Goal: Task Accomplishment & Management: Complete application form

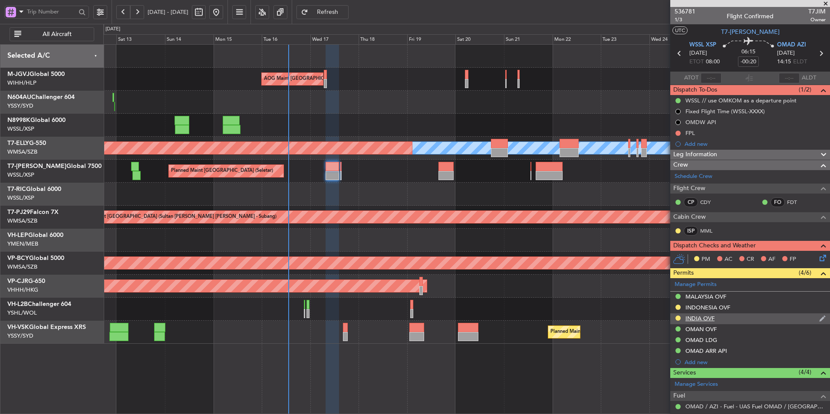
click at [697, 317] on div "INDIA OVF" at bounding box center [699, 318] width 29 height 7
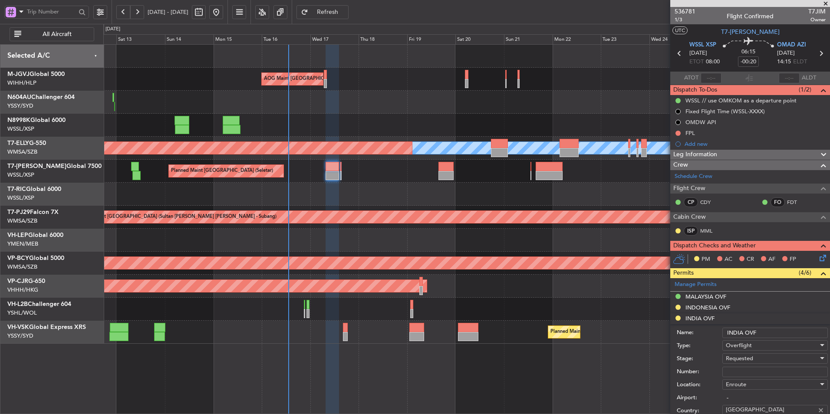
click at [738, 372] on input "Number:" at bounding box center [774, 372] width 105 height 10
paste input "YA/N/1489/09/16"
type input "YA/N/1489/09/16"
click at [749, 355] on span "Requested" at bounding box center [739, 359] width 27 height 8
click at [640, 335] on div at bounding box center [415, 207] width 830 height 414
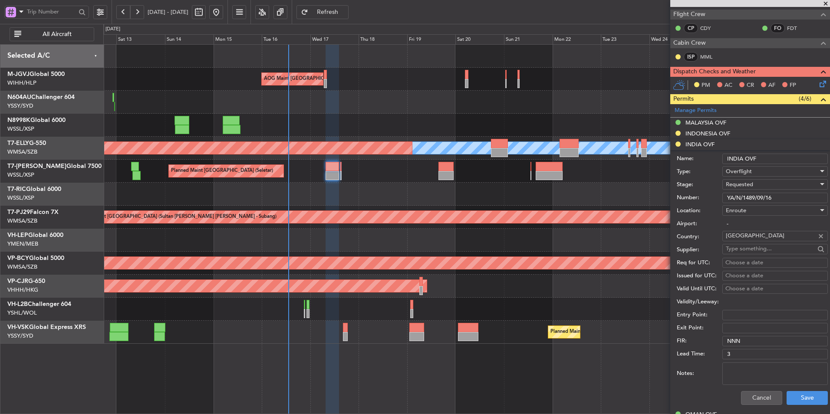
scroll to position [174, 0]
click at [753, 183] on span "Requested" at bounding box center [739, 185] width 27 height 8
click at [748, 248] on span "Received OK" at bounding box center [771, 250] width 91 height 13
click at [739, 264] on div "Choose a date" at bounding box center [774, 263] width 99 height 9
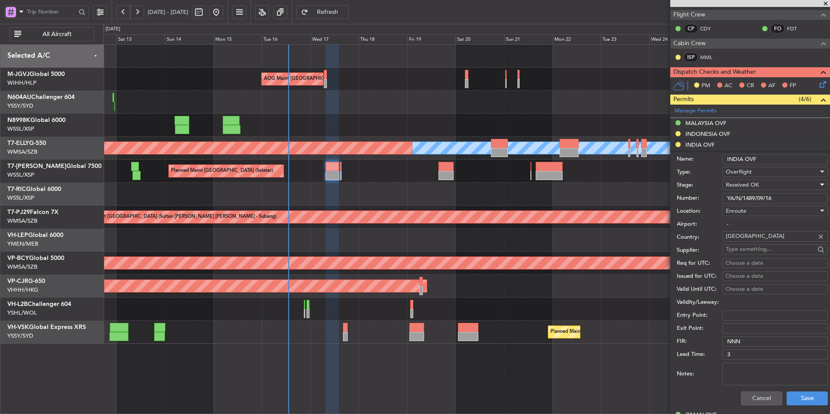
select select "9"
select select "2025"
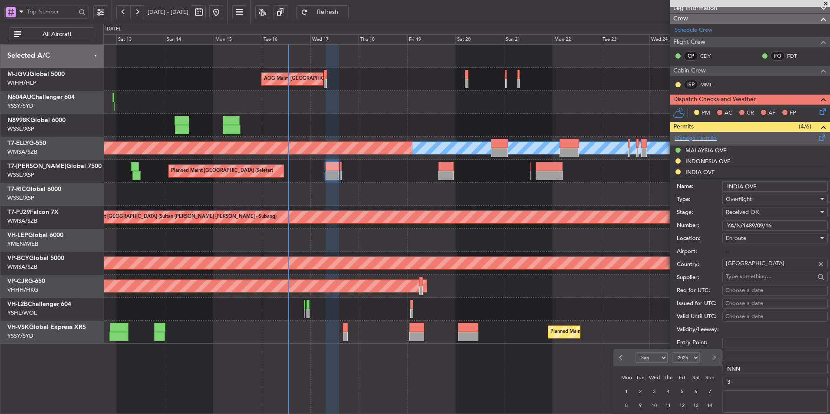
scroll to position [217, 0]
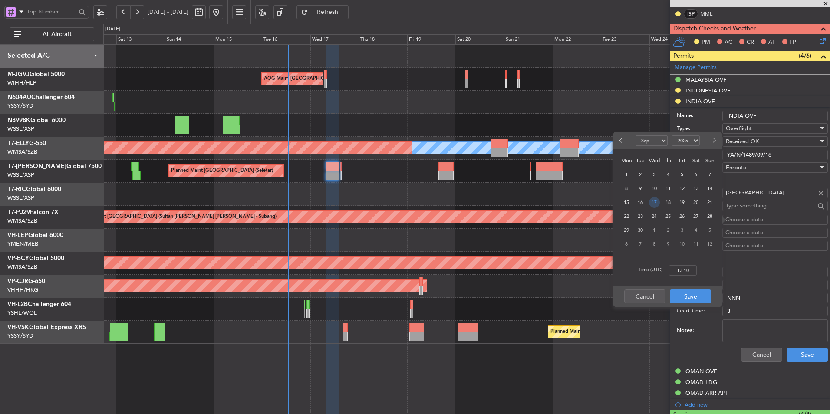
click at [652, 201] on span "17" at bounding box center [654, 202] width 11 height 11
click at [695, 270] on input "00:00" at bounding box center [683, 270] width 28 height 10
type input "08:00"
click at [689, 293] on button "Save" at bounding box center [690, 297] width 41 height 14
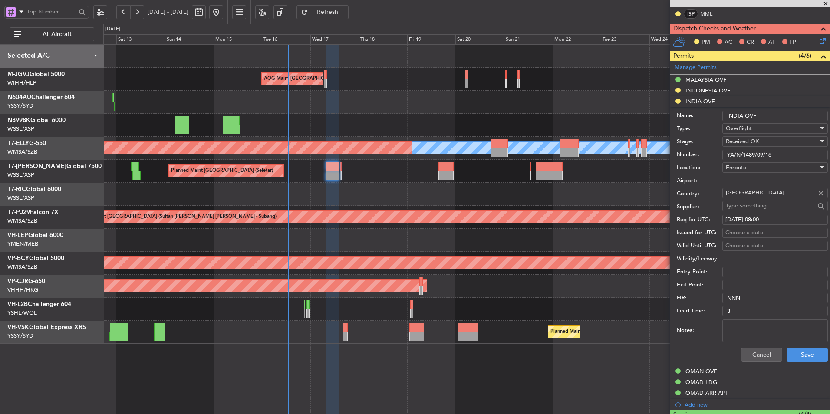
click at [741, 231] on div "Choose a date" at bounding box center [774, 233] width 99 height 9
select select "9"
select select "2025"
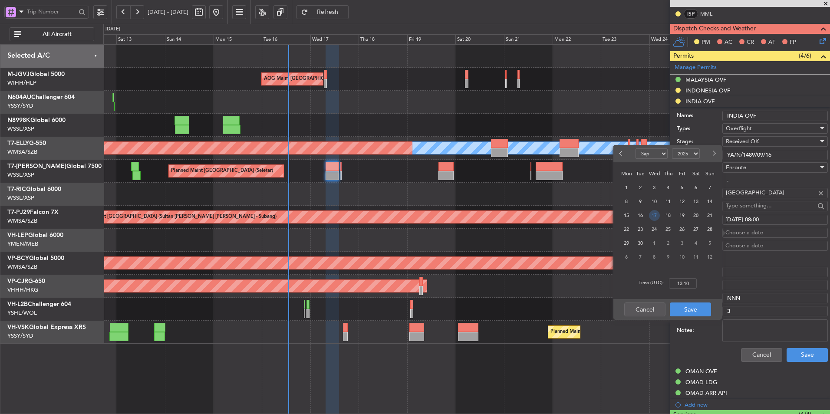
click at [657, 214] on span "17" at bounding box center [654, 215] width 11 height 11
click at [692, 283] on input "00:00" at bounding box center [683, 283] width 28 height 10
type input "08:00"
click at [687, 303] on button "Save" at bounding box center [690, 310] width 41 height 14
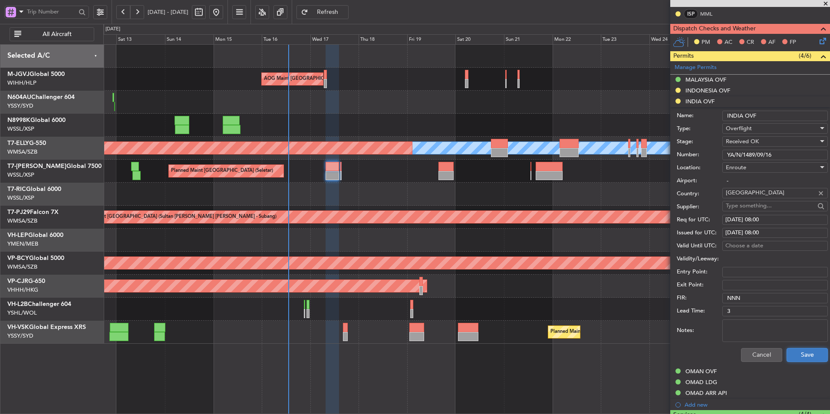
click at [805, 357] on button "Save" at bounding box center [806, 355] width 41 height 14
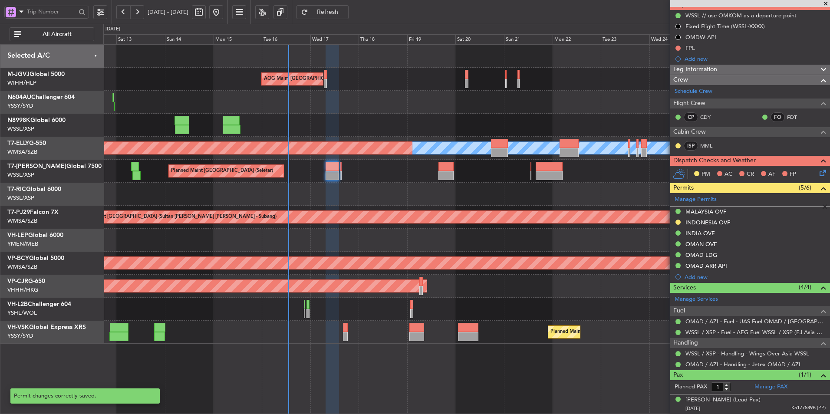
scroll to position [85, 0]
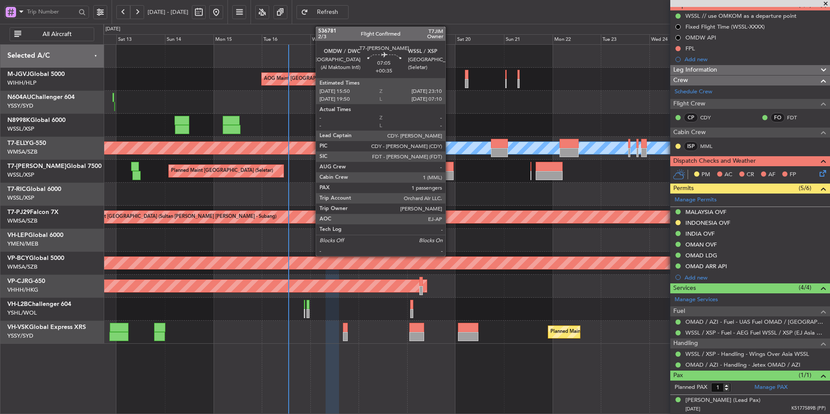
click at [449, 168] on div at bounding box center [445, 166] width 15 height 9
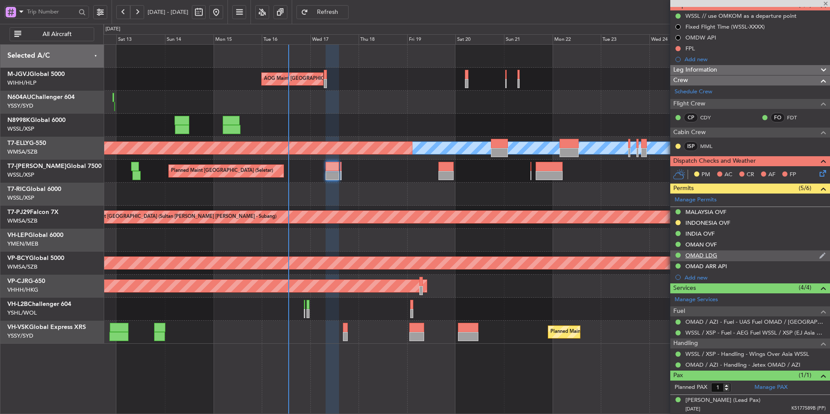
type input "+00:35"
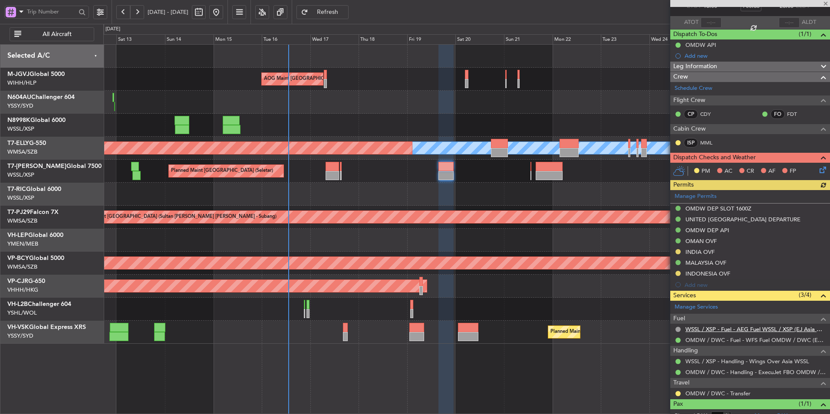
scroll to position [84, 0]
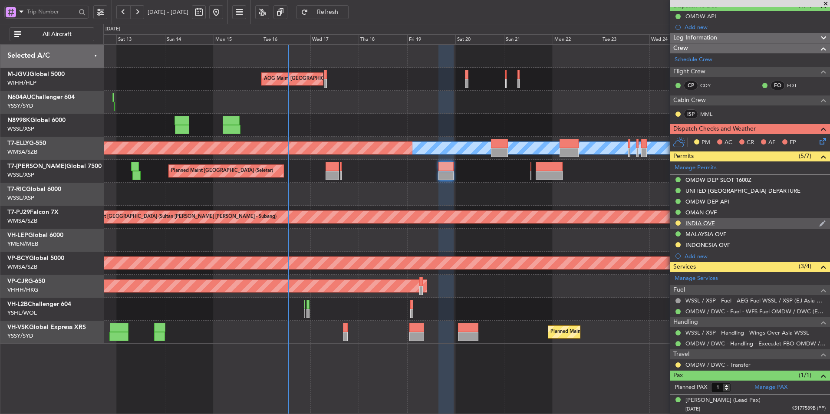
click at [708, 221] on div "INDIA OVF" at bounding box center [699, 223] width 29 height 7
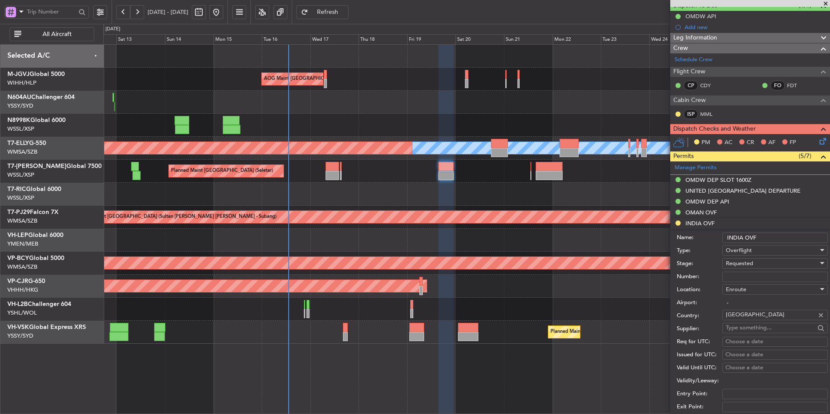
click at [766, 279] on input "Number:" at bounding box center [774, 277] width 105 height 10
paste input "YA/N/1489/09/16"
type input "YA/N/1489/09/16"
click at [746, 265] on span "Requested" at bounding box center [739, 264] width 27 height 8
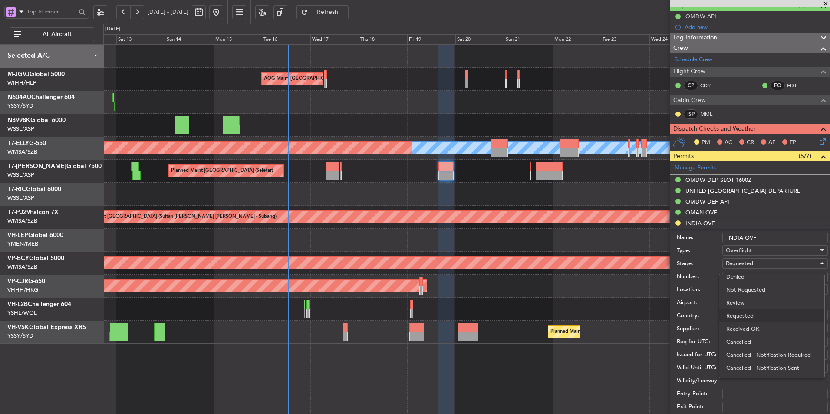
drag, startPoint x: 746, startPoint y: 265, endPoint x: 768, endPoint y: 334, distance: 72.6
click at [768, 334] on span "Received OK" at bounding box center [771, 328] width 91 height 13
click at [745, 344] on div "Choose a date" at bounding box center [774, 342] width 99 height 9
select select "9"
select select "2025"
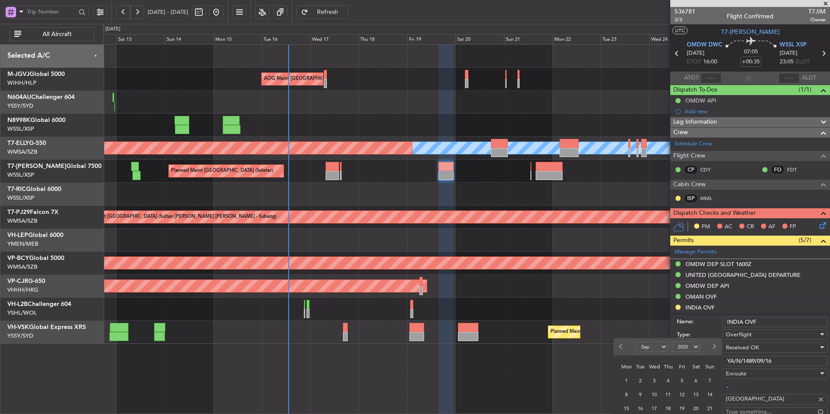
scroll to position [217, 0]
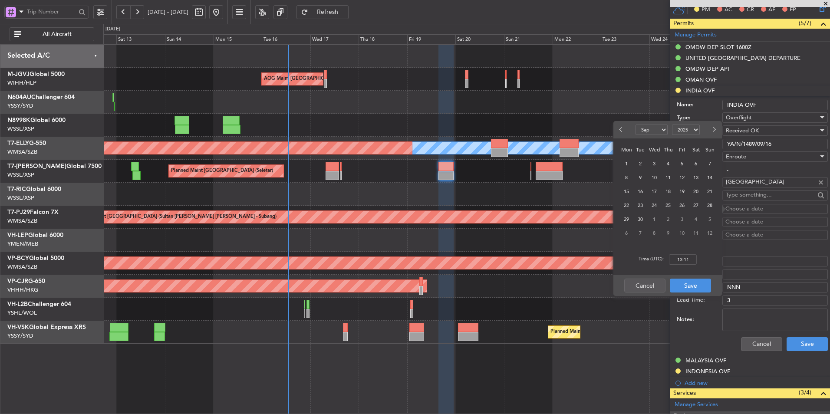
click at [681, 196] on span "19" at bounding box center [682, 191] width 11 height 11
click at [692, 257] on input "00:00" at bounding box center [683, 259] width 28 height 10
click at [698, 267] on div "Time (UTC): 1600" at bounding box center [667, 259] width 109 height 31
type input "16:00"
click at [691, 285] on button "Save" at bounding box center [690, 286] width 41 height 14
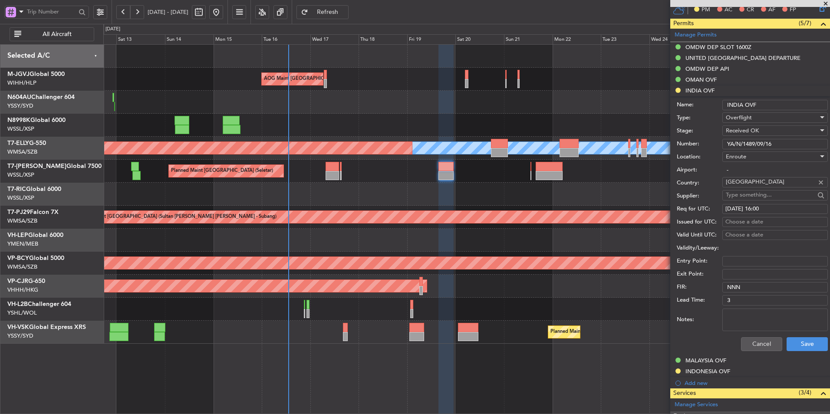
click at [731, 220] on div "Choose a date" at bounding box center [774, 222] width 99 height 9
select select "9"
select select "2025"
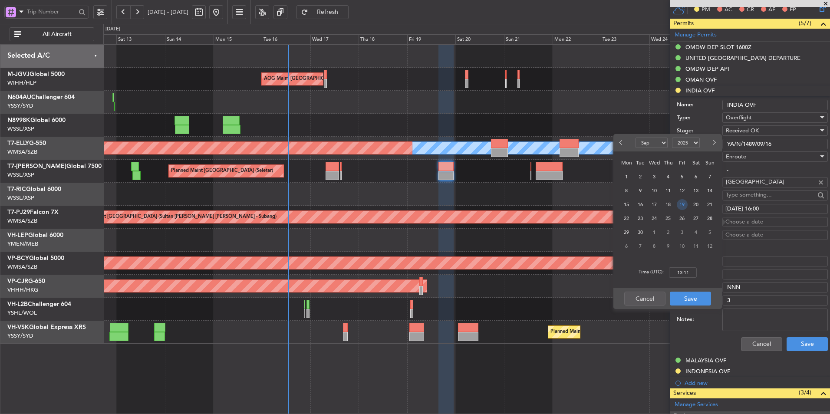
click at [681, 205] on span "19" at bounding box center [682, 204] width 11 height 11
click at [692, 272] on input "00:00" at bounding box center [683, 272] width 28 height 10
click at [714, 283] on div "Time (UTC): 1600" at bounding box center [667, 272] width 109 height 31
type input "16:00"
click at [691, 303] on button "Save" at bounding box center [690, 299] width 41 height 14
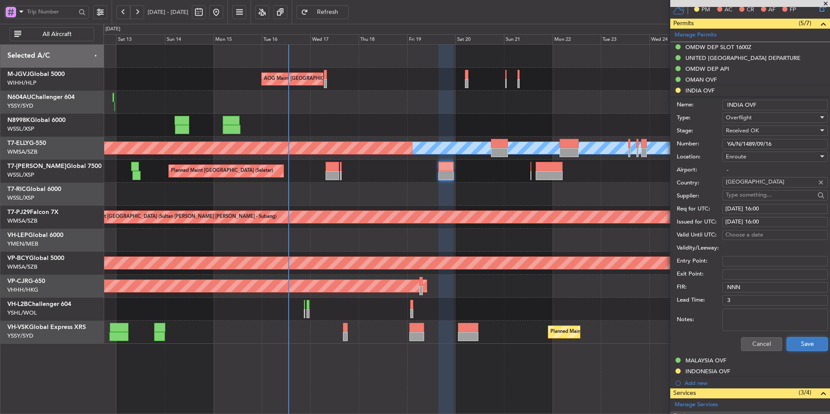
click at [790, 347] on button "Save" at bounding box center [806, 344] width 41 height 14
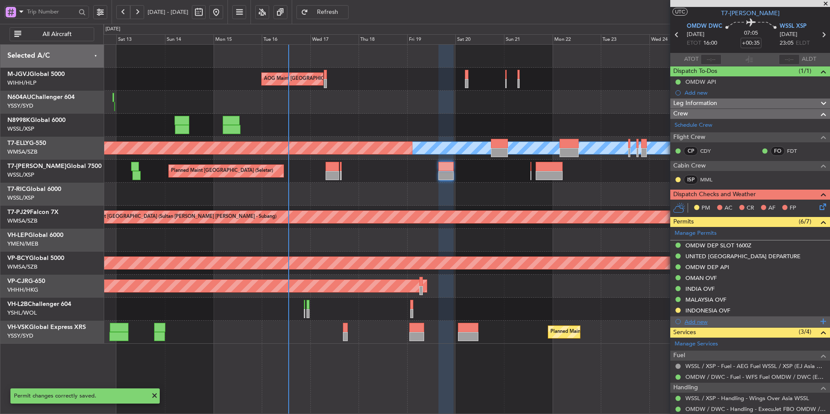
scroll to position [0, 0]
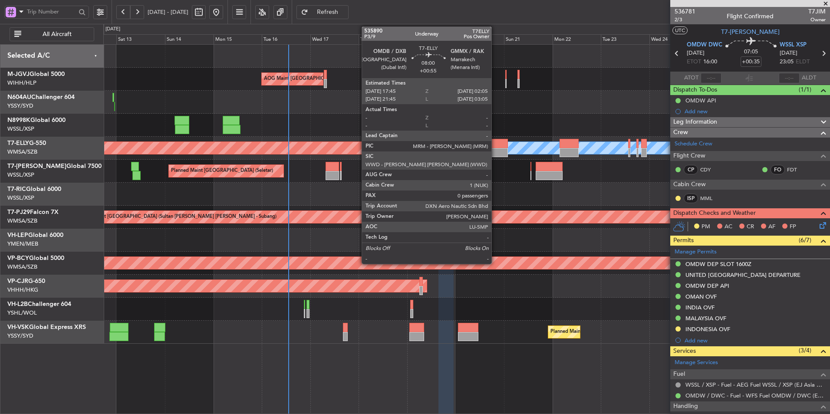
click at [495, 146] on div at bounding box center [499, 143] width 17 height 9
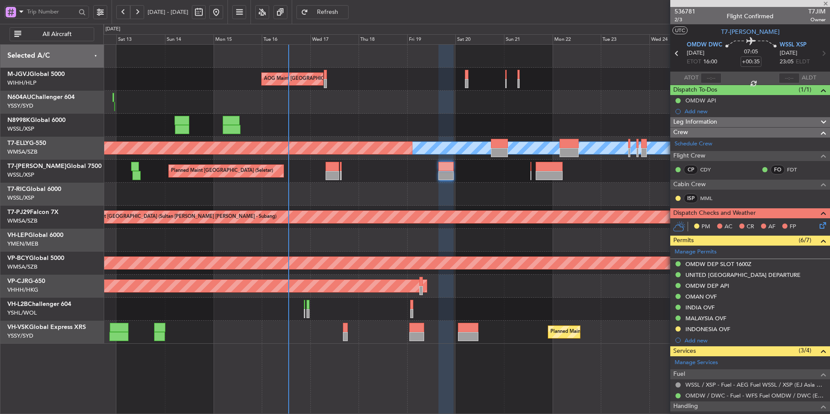
type input "+00:55"
type input "0"
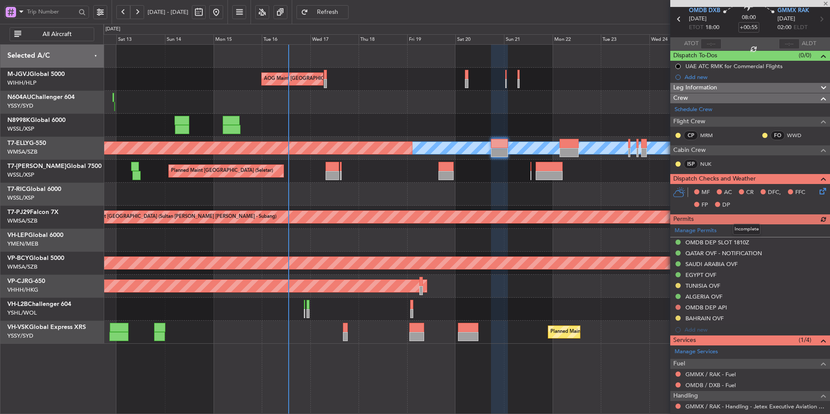
scroll to position [67, 0]
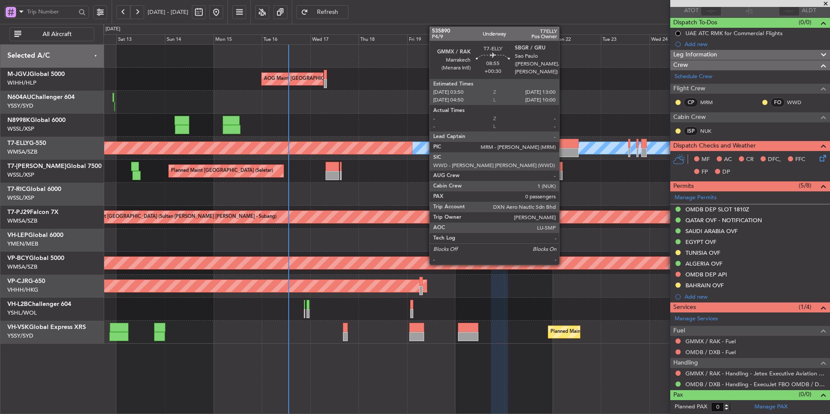
click at [563, 143] on div at bounding box center [568, 143] width 19 height 9
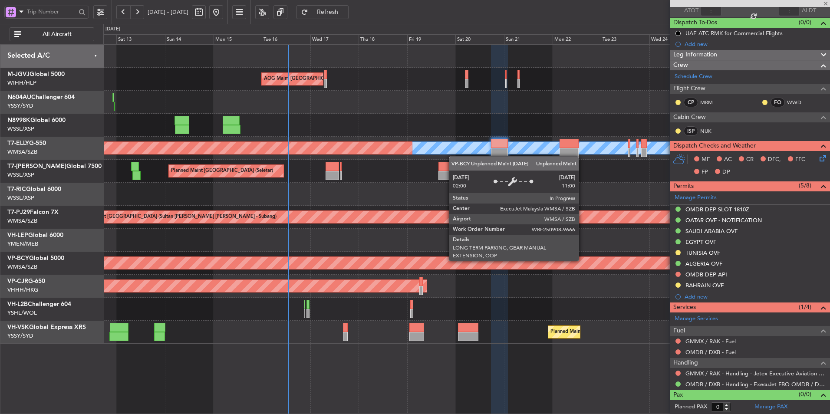
type input "+00:30"
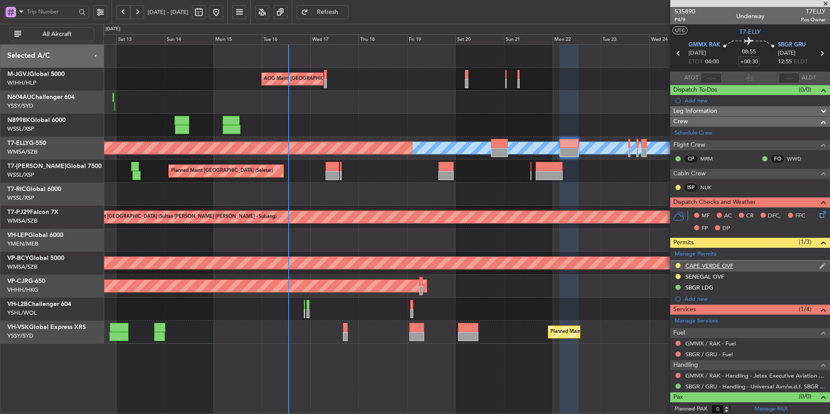
click at [708, 269] on div "CAPE VERDE OVF" at bounding box center [709, 265] width 48 height 7
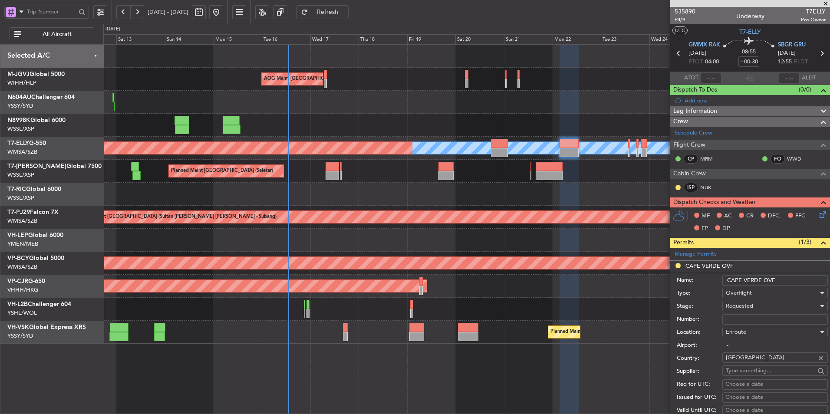
click at [748, 319] on input "Number:" at bounding box center [774, 319] width 105 height 10
paste input "#2292/AAC/2025"
type input "#2292/AAC/2025"
click at [745, 303] on span "Requested" at bounding box center [739, 306] width 27 height 8
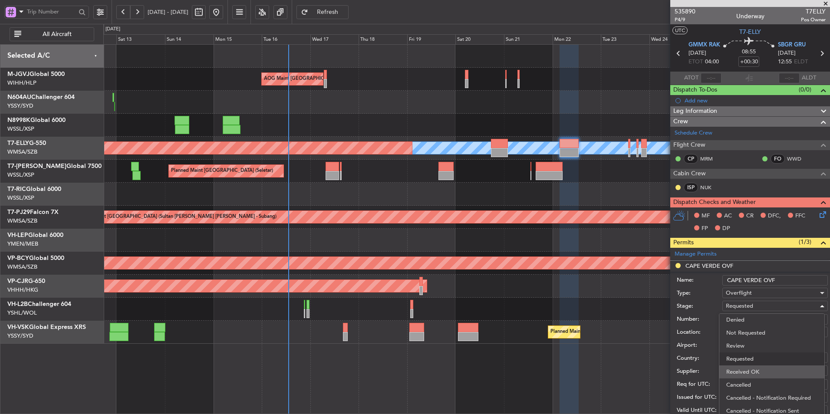
click at [768, 371] on span "Received OK" at bounding box center [771, 371] width 91 height 13
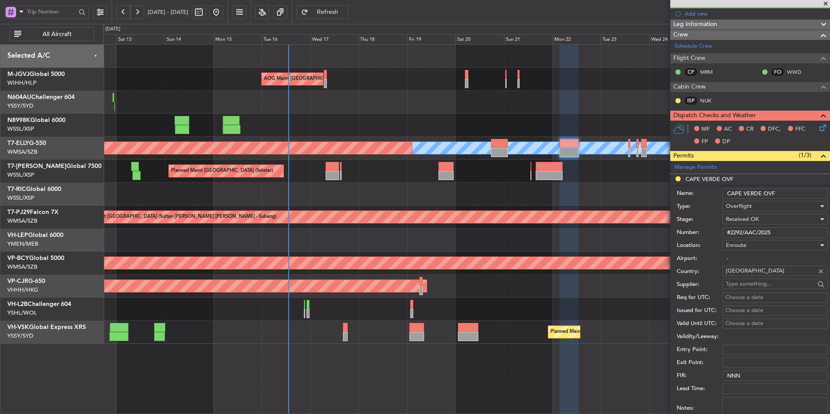
click at [748, 296] on div "Choose a date" at bounding box center [774, 297] width 99 height 9
select select "9"
select select "2025"
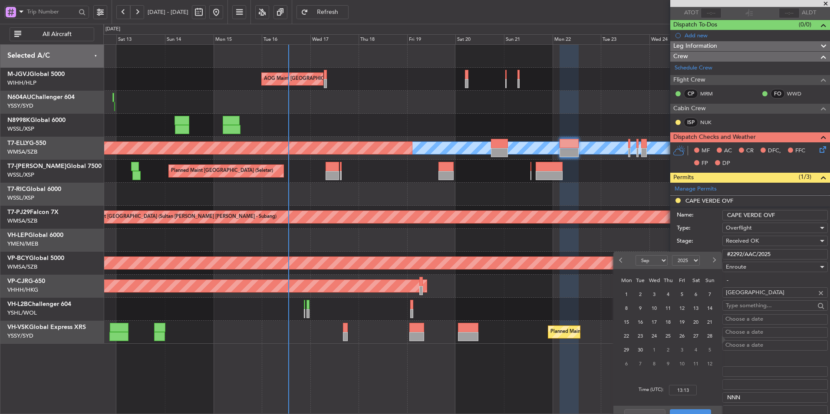
scroll to position [130, 0]
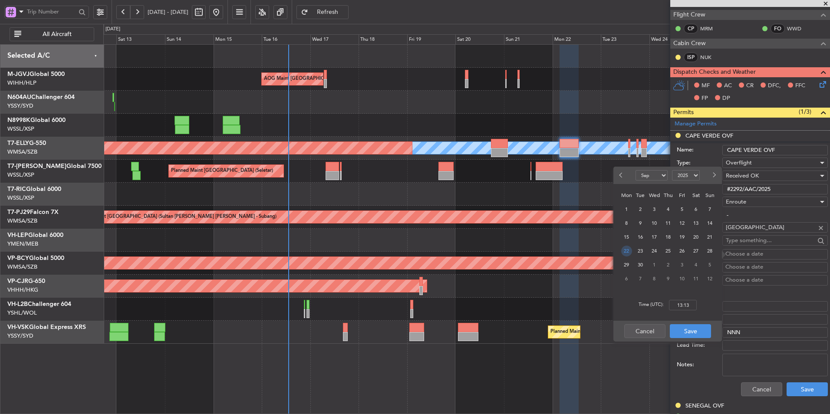
click at [621, 250] on span "22" at bounding box center [626, 251] width 11 height 11
click at [692, 304] on input "00:00" at bounding box center [683, 305] width 28 height 10
type input "04:00"
click at [691, 336] on button "Save" at bounding box center [690, 331] width 41 height 14
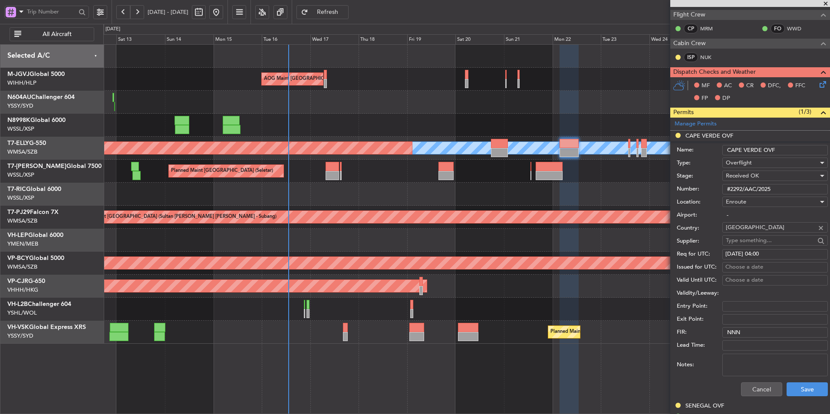
click at [731, 265] on div "Choose a date" at bounding box center [774, 267] width 99 height 9
select select "9"
select select "2025"
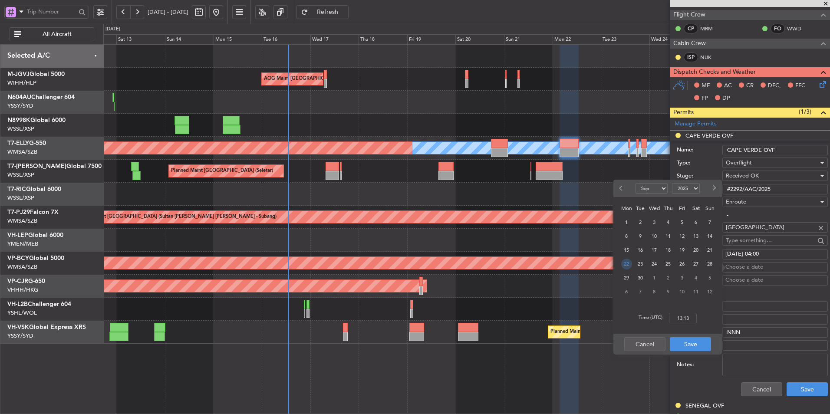
click at [628, 260] on span "22" at bounding box center [626, 264] width 11 height 11
click at [691, 318] on input "00:00" at bounding box center [683, 318] width 28 height 10
type input "04:00"
click at [694, 342] on button "Save" at bounding box center [690, 344] width 41 height 14
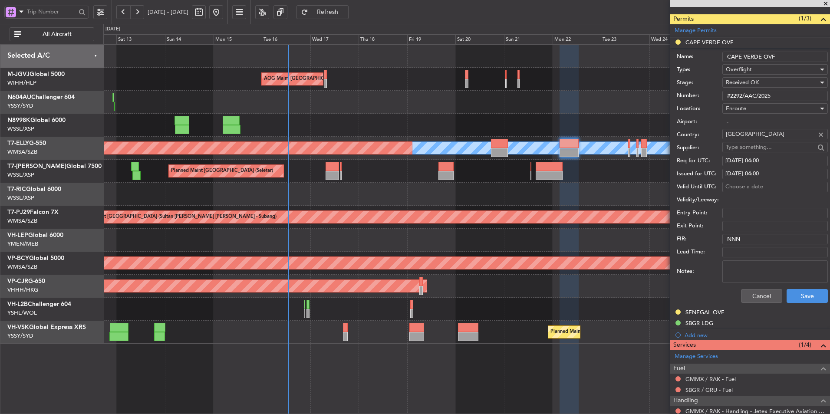
scroll to position [260, 0]
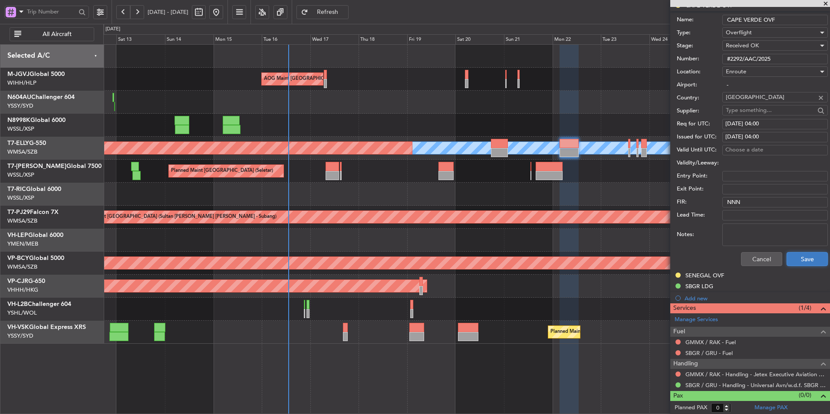
click at [797, 260] on button "Save" at bounding box center [806, 259] width 41 height 14
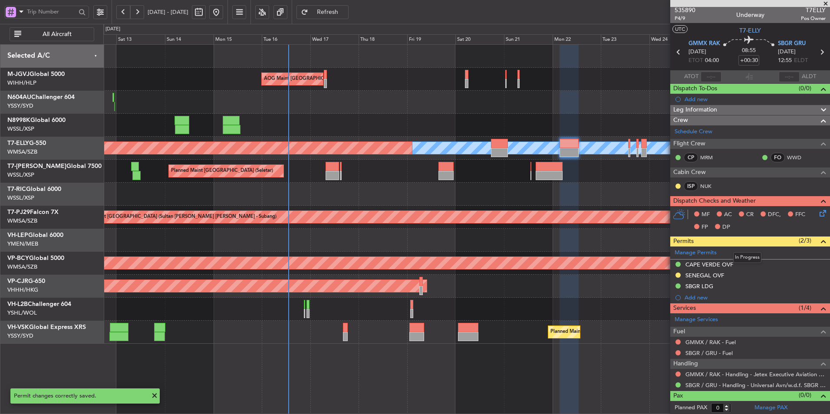
scroll to position [2, 0]
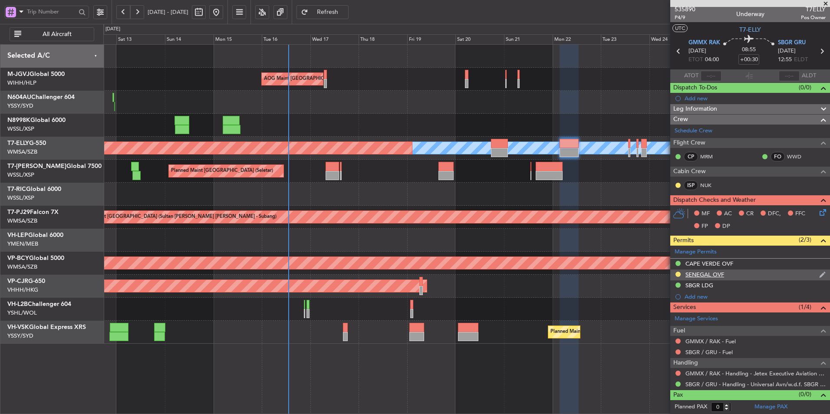
click at [714, 277] on div "SENEGAL OVF" at bounding box center [704, 274] width 39 height 7
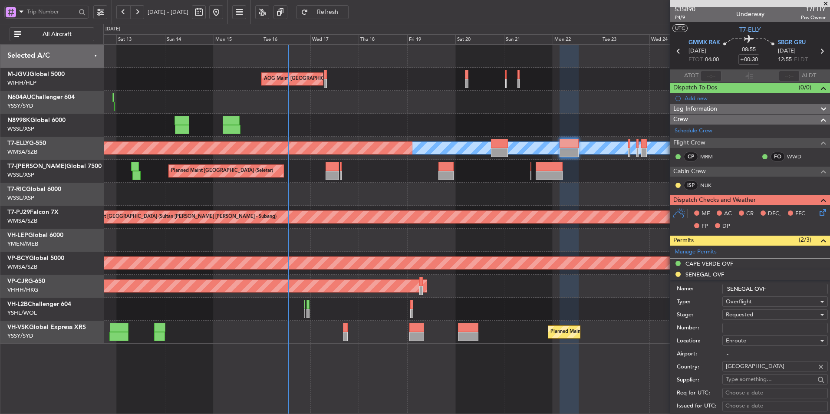
click at [753, 333] on div "Number:" at bounding box center [752, 328] width 151 height 13
click at [756, 329] on input "Number:" at bounding box center [774, 328] width 105 height 10
paste input "NR 2323/2025/ANACIM/DG/DTAR/AD 16 SEPTEMBRE 2025"
drag, startPoint x: 752, startPoint y: 327, endPoint x: 592, endPoint y: 327, distance: 160.2
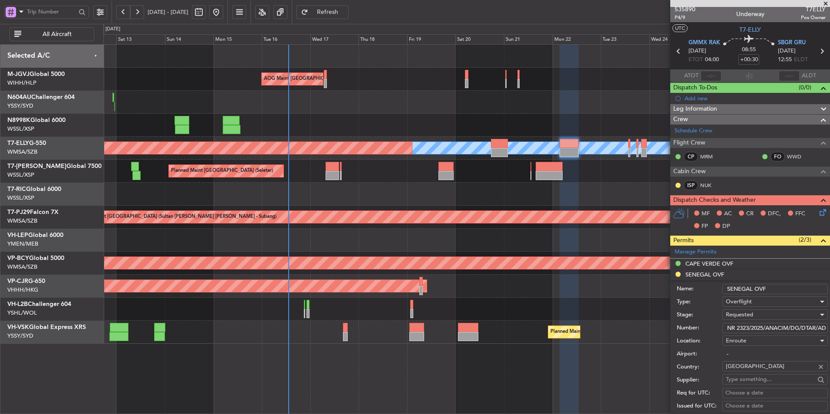
click at [592, 327] on fb-app "[DATE] - [DATE] Refresh Quick Links All Aircraft AOG Maint [GEOGRAPHIC_DATA] (H…" at bounding box center [415, 213] width 830 height 404
click at [798, 330] on input "NR 2323/2025/ANACIM/DG/DTAR/AD 16 SEPTEMBRE 2025" at bounding box center [774, 328] width 105 height 10
drag, startPoint x: 753, startPoint y: 323, endPoint x: 831, endPoint y: 323, distance: 78.6
click at [829, 323] on html "[DATE] - [DATE] Refresh Quick Links All Aircraft AOG Maint [GEOGRAPHIC_DATA] (H…" at bounding box center [415, 207] width 830 height 414
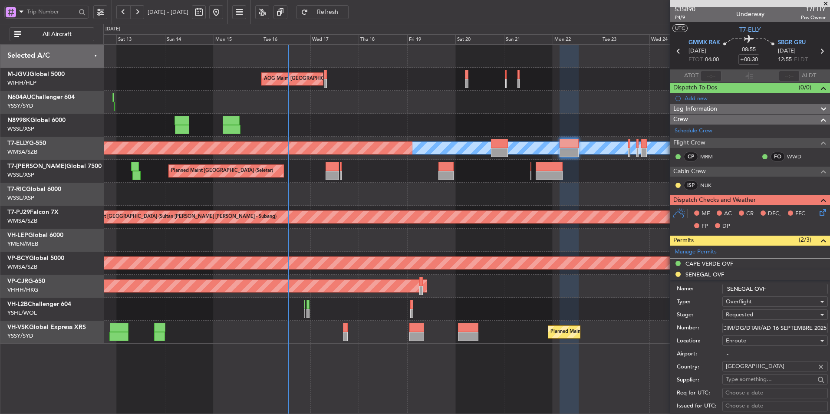
type input "NR 2323/2025/ANACIM/DG/DTAR/AD 16 SEPTEMBRE 2025"
click at [749, 317] on span "Requested" at bounding box center [739, 315] width 27 height 8
click at [757, 383] on span "Received OK" at bounding box center [771, 384] width 91 height 13
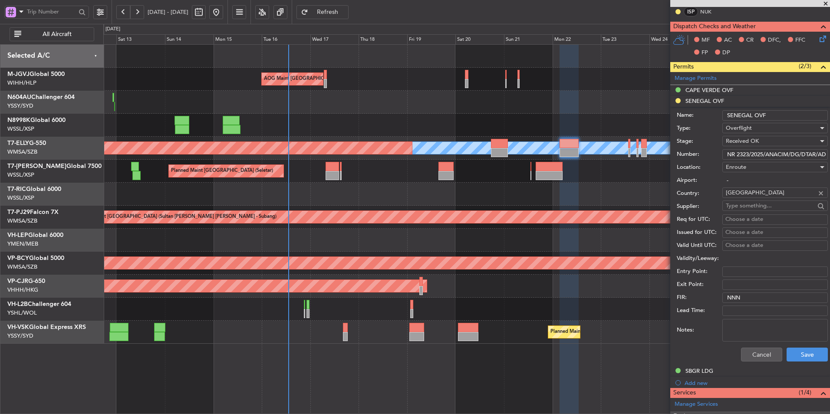
click at [740, 220] on div "Choose a date" at bounding box center [774, 219] width 99 height 9
select select "9"
select select "2025"
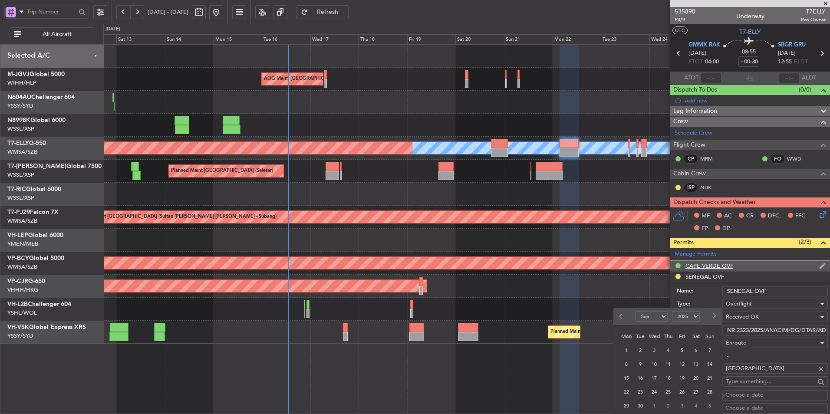
scroll to position [174, 0]
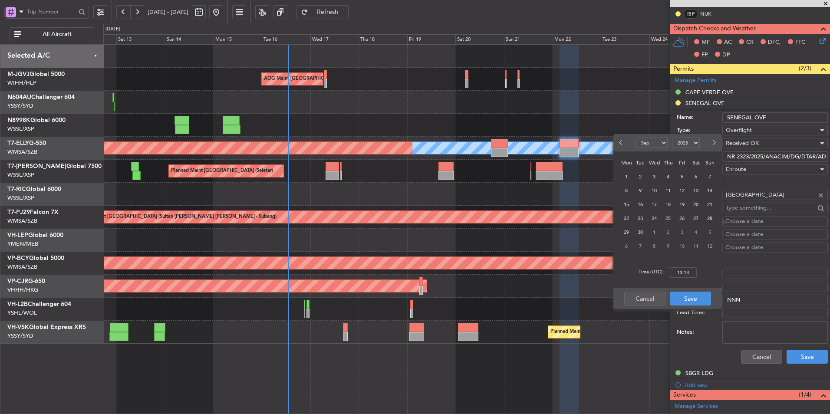
drag, startPoint x: 620, startPoint y: 218, endPoint x: 625, endPoint y: 218, distance: 5.2
click at [620, 217] on div "22" at bounding box center [626, 218] width 14 height 14
click at [627, 218] on span "22" at bounding box center [626, 218] width 11 height 11
click at [698, 272] on div "Time (UTC): 00:00" at bounding box center [667, 272] width 109 height 31
click at [693, 274] on input "00:00" at bounding box center [683, 272] width 28 height 10
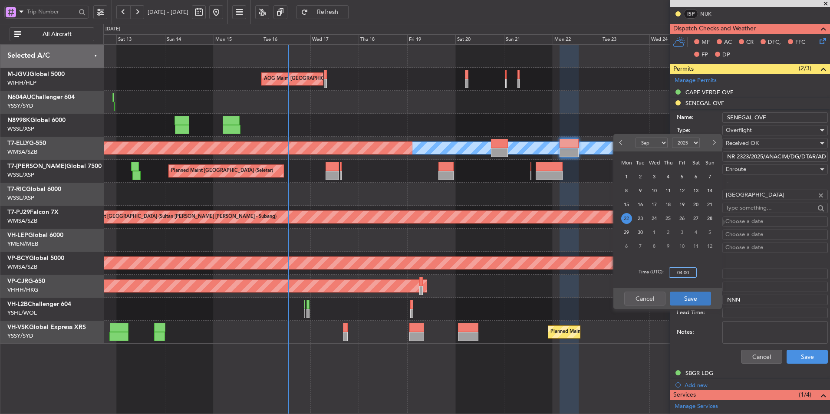
type input "04:00"
click at [688, 297] on button "Save" at bounding box center [690, 299] width 41 height 14
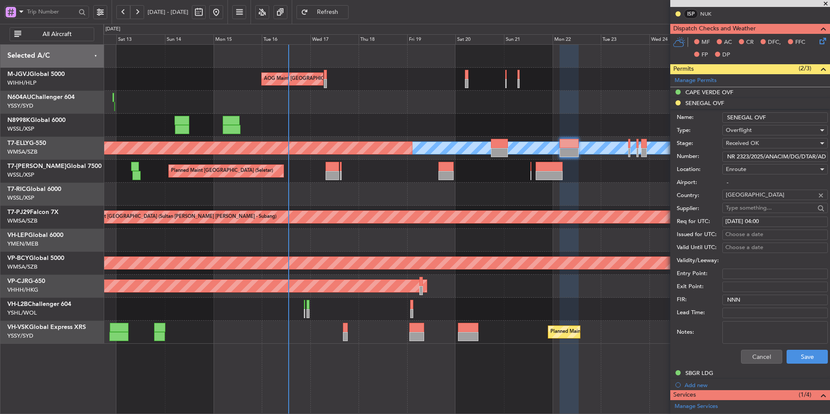
click at [740, 237] on div "Choose a date" at bounding box center [774, 234] width 99 height 9
select select "9"
select select "2025"
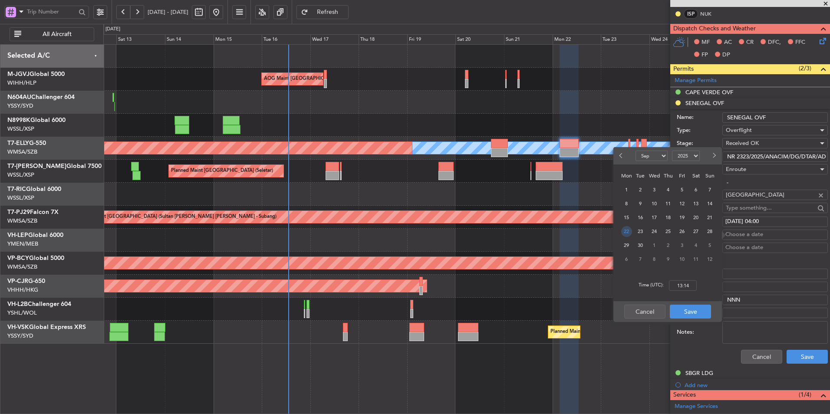
click at [626, 233] on span "22" at bounding box center [626, 231] width 11 height 11
click at [691, 287] on input "00:00" at bounding box center [683, 285] width 28 height 10
type input "04:00"
click at [700, 305] on button "Save" at bounding box center [690, 312] width 41 height 14
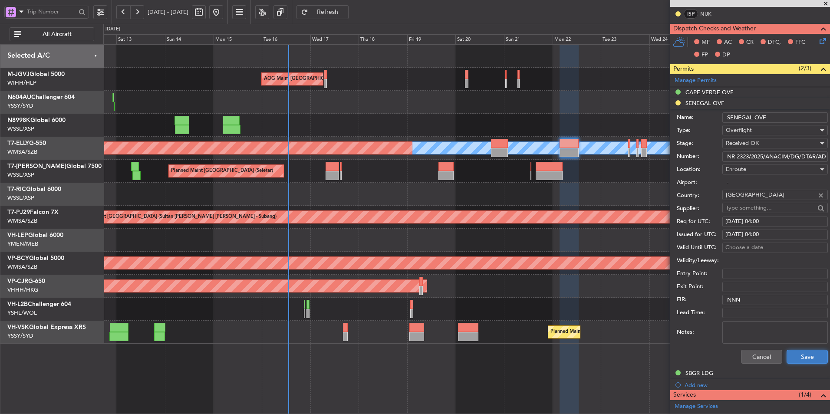
click at [798, 351] on button "Save" at bounding box center [806, 357] width 41 height 14
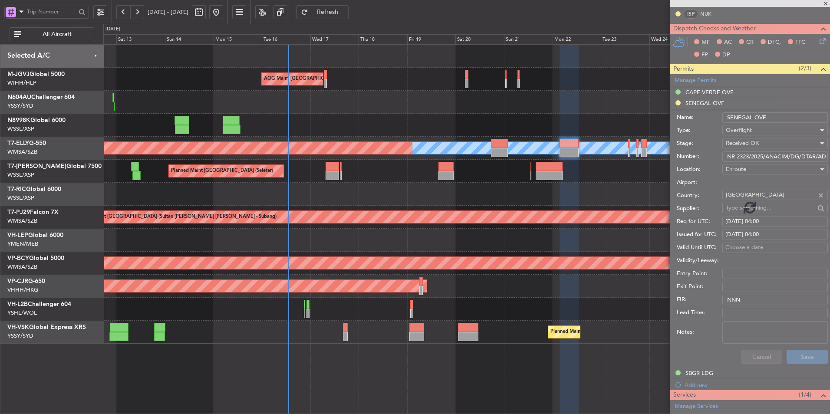
scroll to position [2, 0]
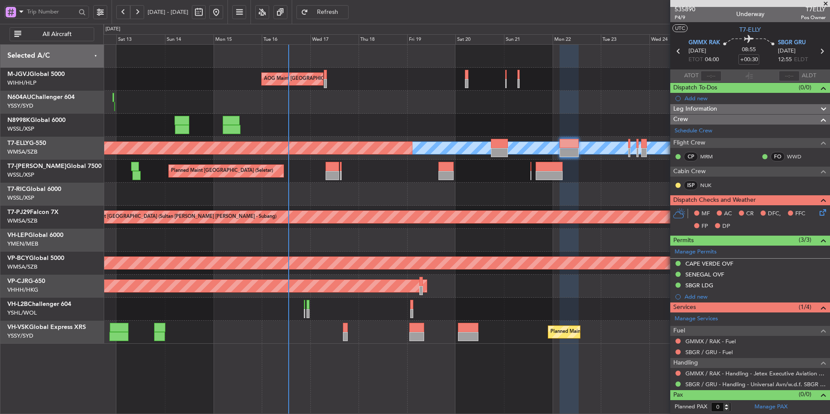
click at [395, 203] on div at bounding box center [466, 194] width 726 height 23
